Goal: Find specific fact: Find contact information

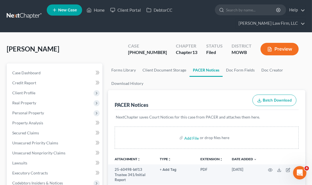
click at [104, 3] on ul "New Case Home Client Portal DebtorCC - No Result - See all results Or Press Ent…" at bounding box center [176, 16] width 259 height 27
click at [101, 8] on link "Home" at bounding box center [96, 10] width 24 height 10
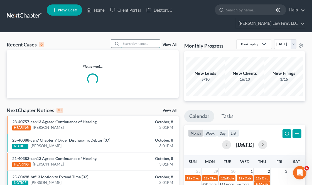
click at [140, 43] on input "search" at bounding box center [140, 44] width 39 height 8
type input "[PERSON_NAME]"
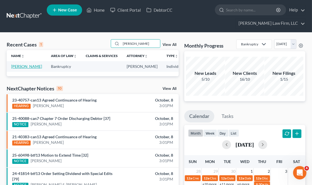
click at [13, 67] on link "[PERSON_NAME]" at bounding box center [26, 66] width 31 height 5
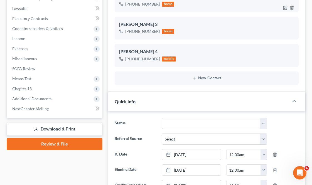
scroll to position [12525, 0]
drag, startPoint x: 158, startPoint y: 56, endPoint x: 132, endPoint y: 60, distance: 26.8
click at [132, 60] on div "[PHONE_NUMBER] mobile" at bounding box center [147, 58] width 57 height 7
copy div "816) 590-2166"
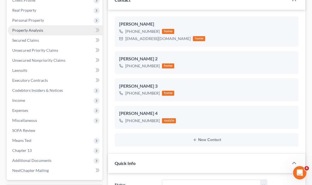
scroll to position [0, 0]
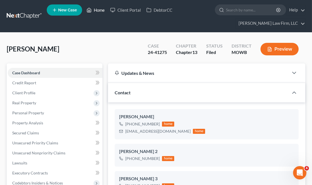
click at [97, 13] on link "Home" at bounding box center [96, 10] width 24 height 10
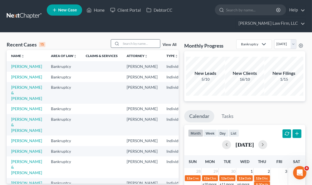
click at [137, 40] on input "search" at bounding box center [140, 44] width 39 height 8
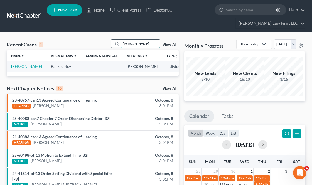
click at [131, 44] on input "[PERSON_NAME]" at bounding box center [140, 44] width 39 height 8
type input "[PERSON_NAME]"
